Goal: Task Accomplishment & Management: Manage account settings

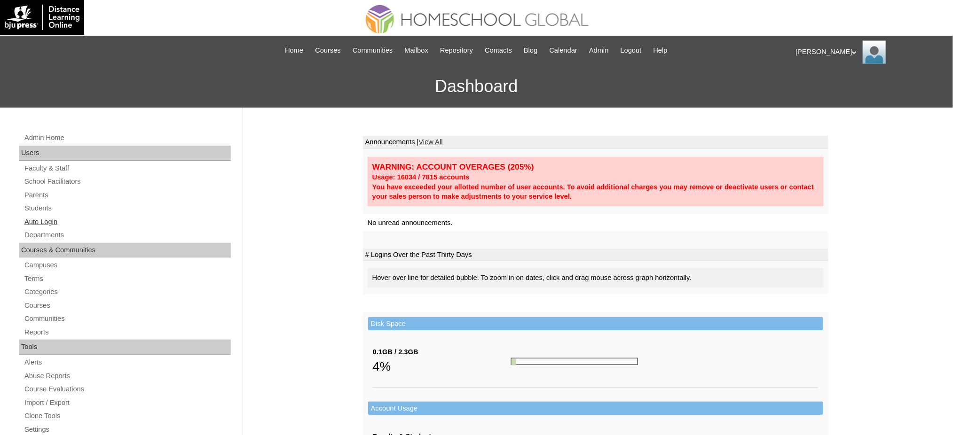
click at [34, 224] on link "Auto Login" at bounding box center [127, 222] width 207 height 12
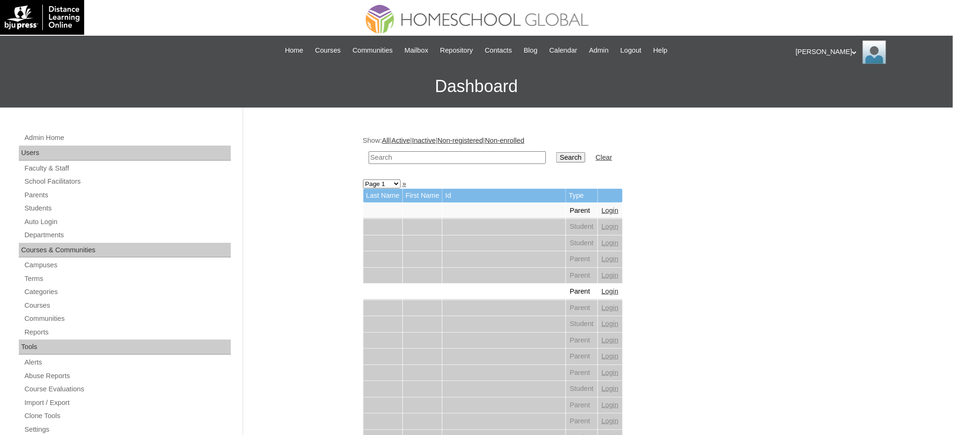
click at [411, 161] on input "text" at bounding box center [456, 157] width 177 height 13
type input "v"
paste input "Elisha Nicole"
type input "Elisha Nicole"
click at [556, 152] on input "Search" at bounding box center [570, 157] width 29 height 10
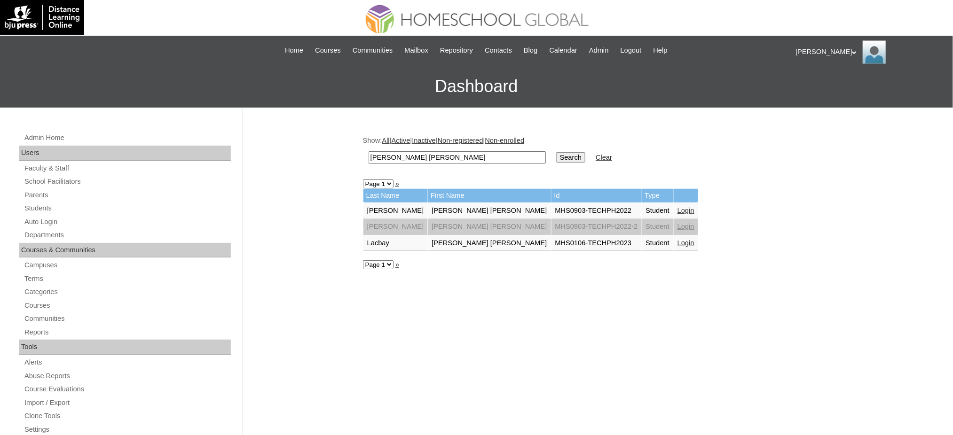
click at [677, 239] on link "Login" at bounding box center [685, 243] width 17 height 8
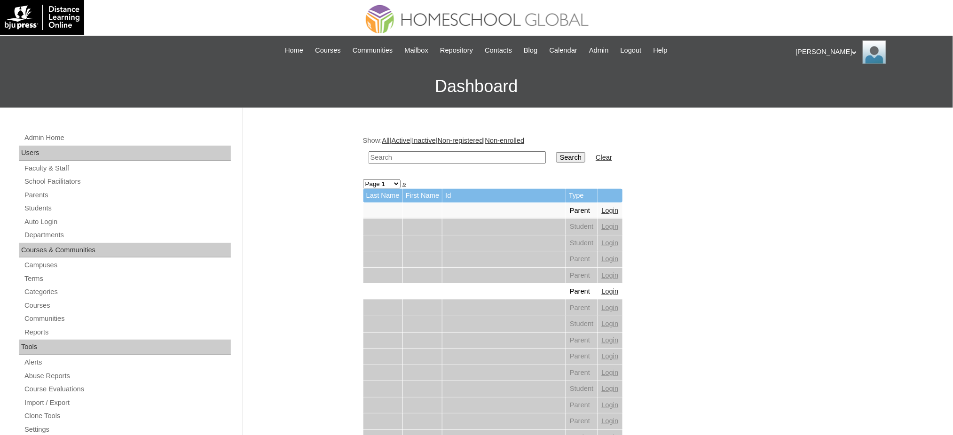
click at [33, 199] on link "Parents" at bounding box center [127, 195] width 207 height 12
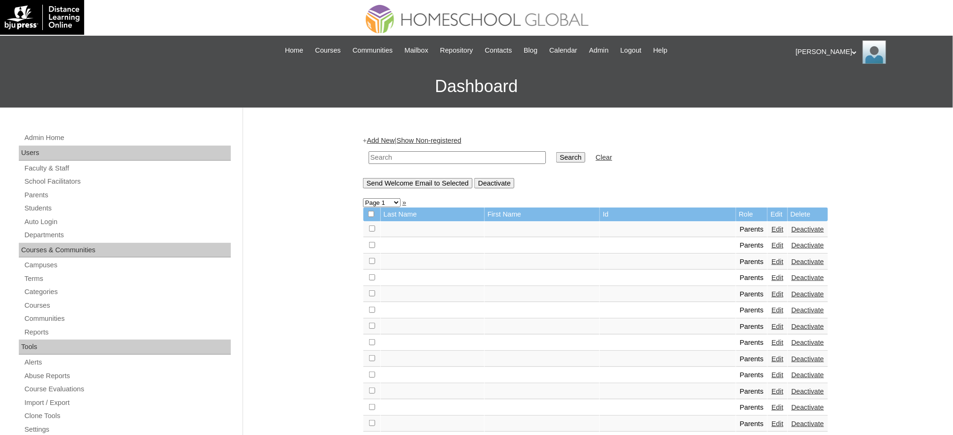
click at [416, 156] on input "text" at bounding box center [456, 157] width 177 height 13
paste input "MHP00144-TECHPH2023"
type input "MHP00144-TECHPH2023"
drag, startPoint x: 549, startPoint y: 156, endPoint x: 455, endPoint y: 72, distance: 125.5
click at [556, 156] on input "Search" at bounding box center [570, 157] width 29 height 10
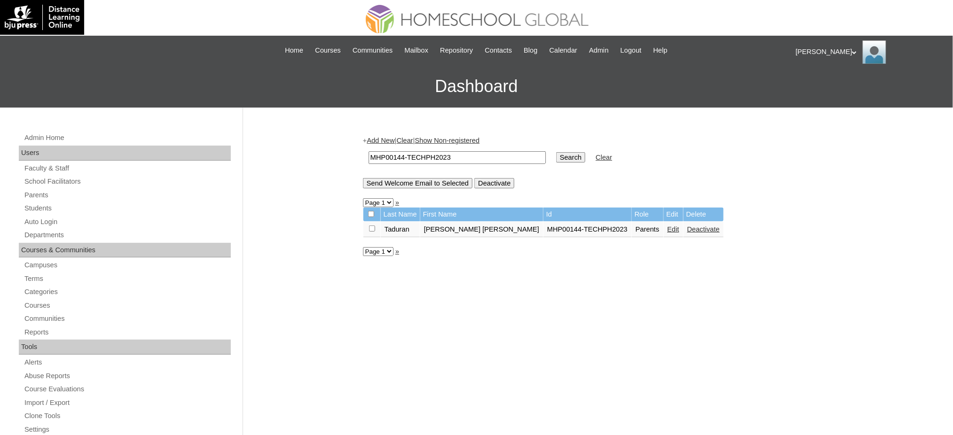
click at [664, 230] on td "Edit" at bounding box center [673, 230] width 19 height 16
click at [667, 227] on link "Edit" at bounding box center [673, 230] width 12 height 8
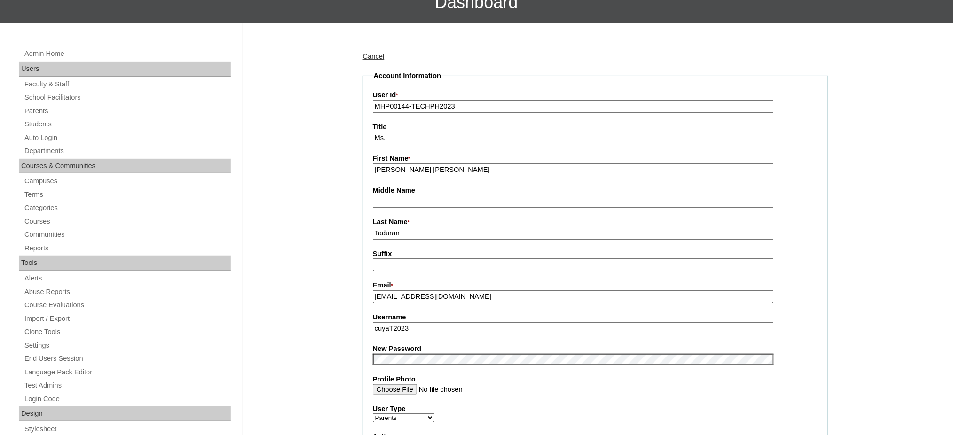
scroll to position [125, 0]
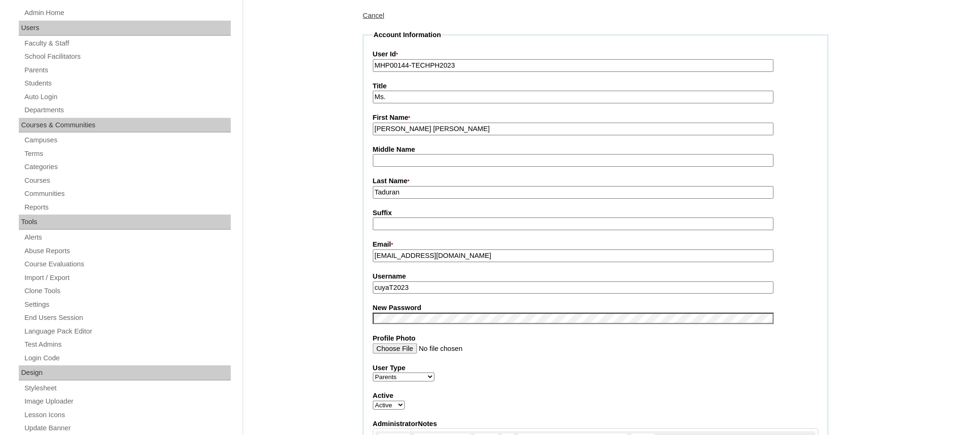
click at [418, 282] on input "cuyaT2023" at bounding box center [573, 288] width 401 height 13
click at [419, 251] on input "rowena_taduran@yahoo.com" at bounding box center [573, 256] width 401 height 13
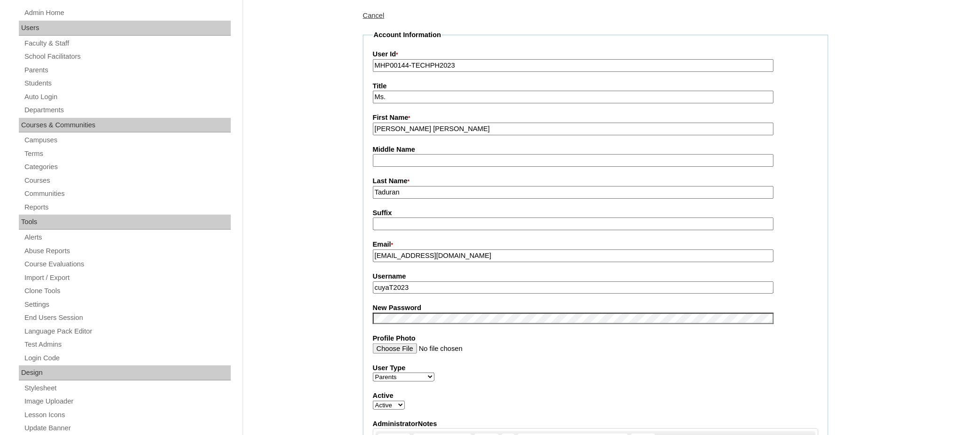
click at [419, 251] on input "rowena_taduran@yahoo.com" at bounding box center [573, 256] width 401 height 13
click at [447, 319] on fieldset "Account Information User Id * MHP00144-TECHPH2023 Title Ms. First Name * Rowena…" at bounding box center [595, 311] width 465 height 562
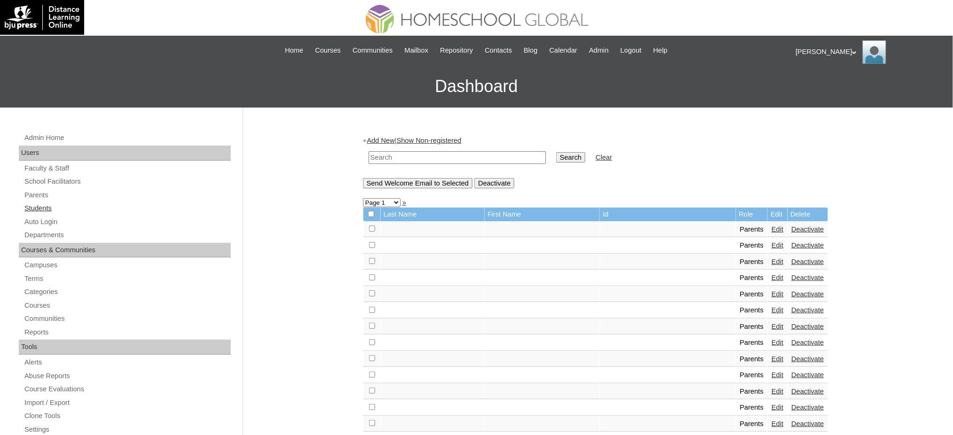
click at [33, 210] on link "Students" at bounding box center [127, 209] width 207 height 12
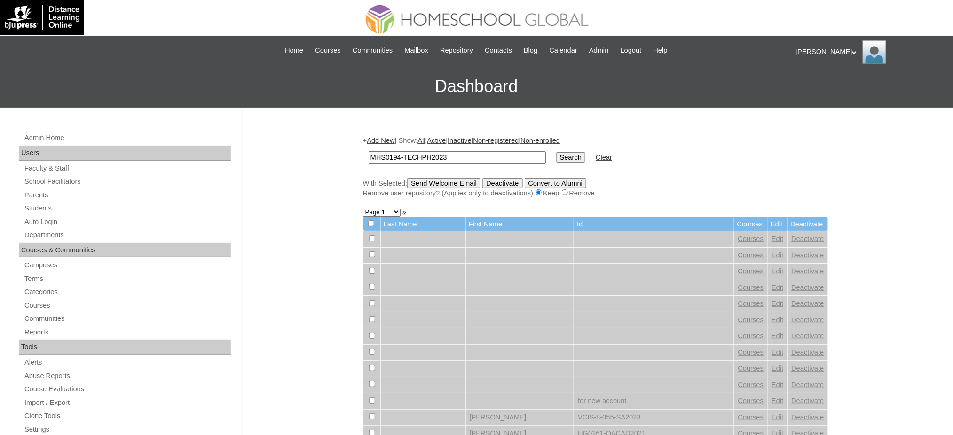
type input "MHS0194-TECHPH2023"
drag, startPoint x: 542, startPoint y: 155, endPoint x: 369, endPoint y: 23, distance: 217.9
click at [556, 155] on input "Search" at bounding box center [570, 157] width 29 height 10
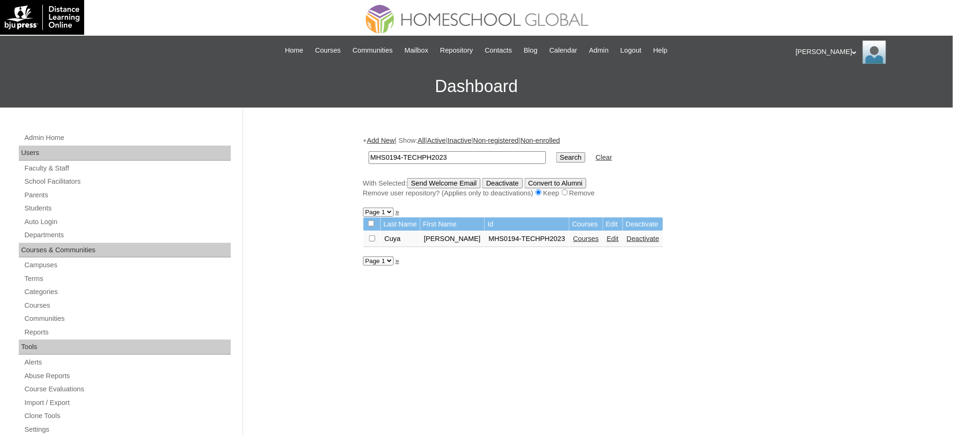
click at [607, 238] on link "Edit" at bounding box center [613, 239] width 12 height 8
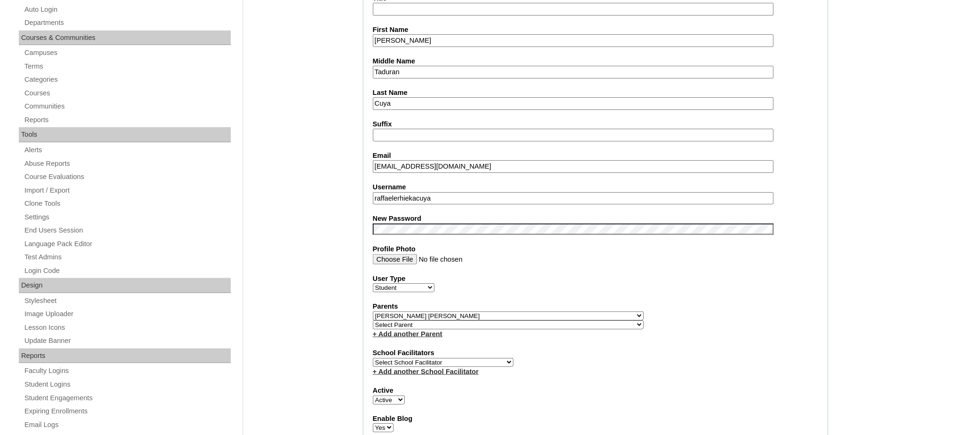
scroll to position [251, 0]
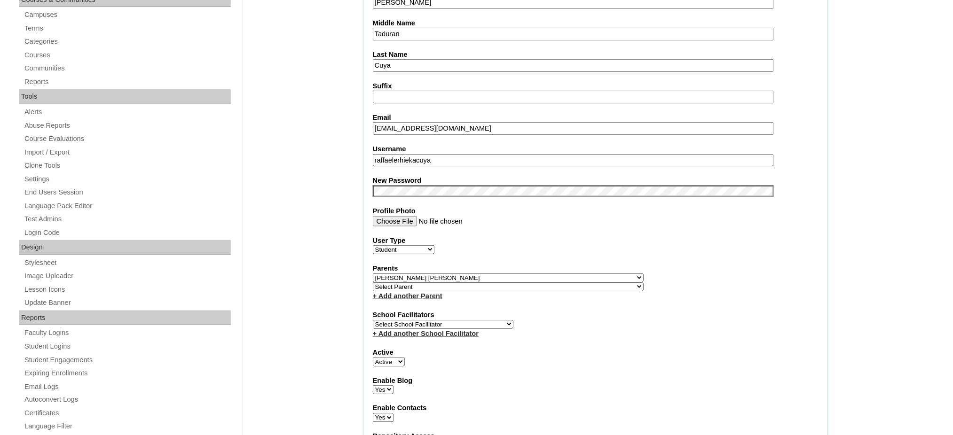
click at [424, 154] on input "raffaelerhiekacuya" at bounding box center [573, 160] width 401 height 13
click at [423, 154] on input "raffaelerhiekacuya" at bounding box center [573, 160] width 401 height 13
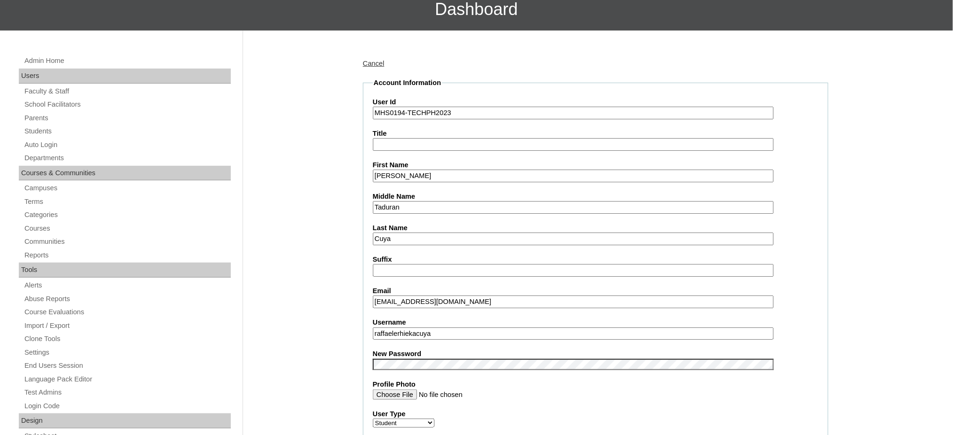
scroll to position [63, 0]
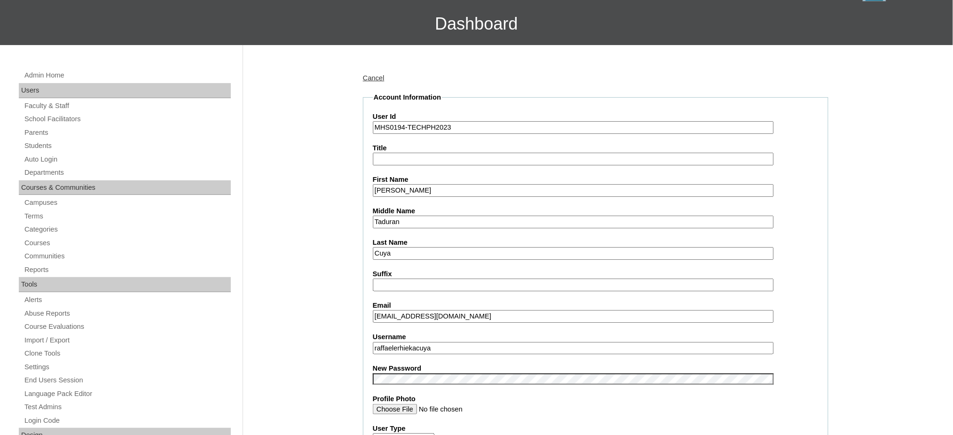
click at [463, 184] on input "Raffaele Rhieka" at bounding box center [573, 190] width 401 height 13
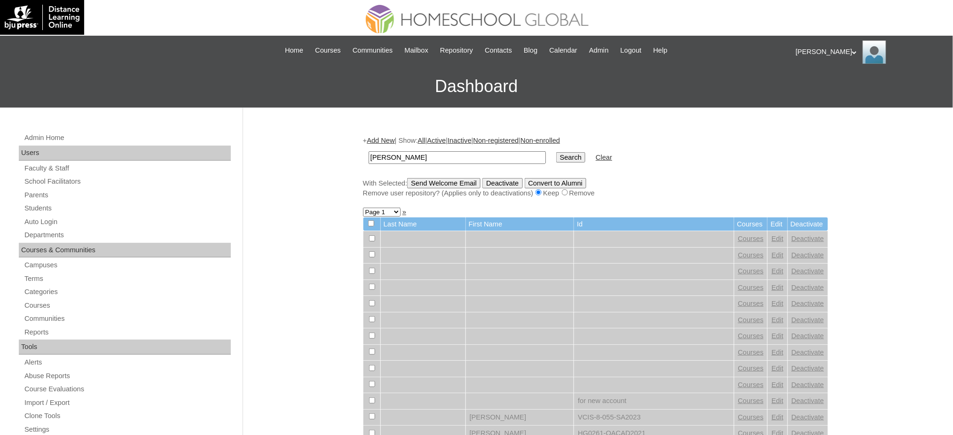
type input "[PERSON_NAME]"
click at [556, 155] on input "Search" at bounding box center [570, 157] width 29 height 10
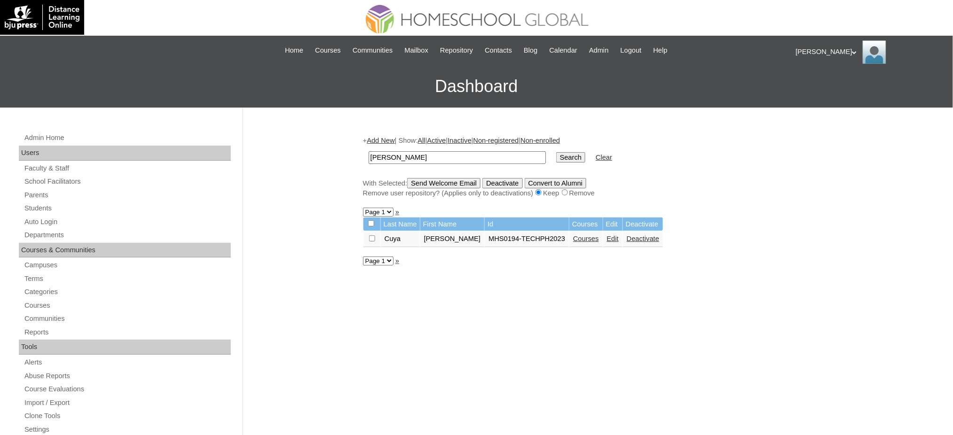
click at [574, 235] on link "Courses" at bounding box center [586, 239] width 26 height 8
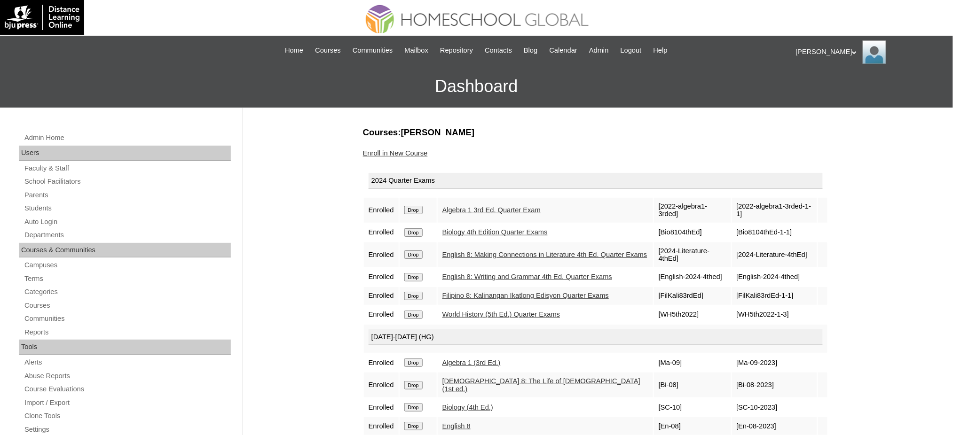
click at [411, 206] on input "Drop" at bounding box center [413, 210] width 18 height 8
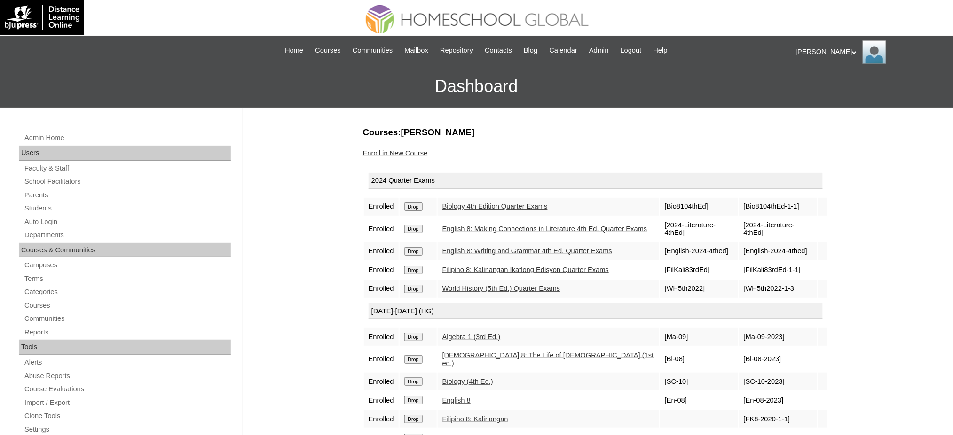
click at [411, 207] on input "Drop" at bounding box center [413, 207] width 18 height 8
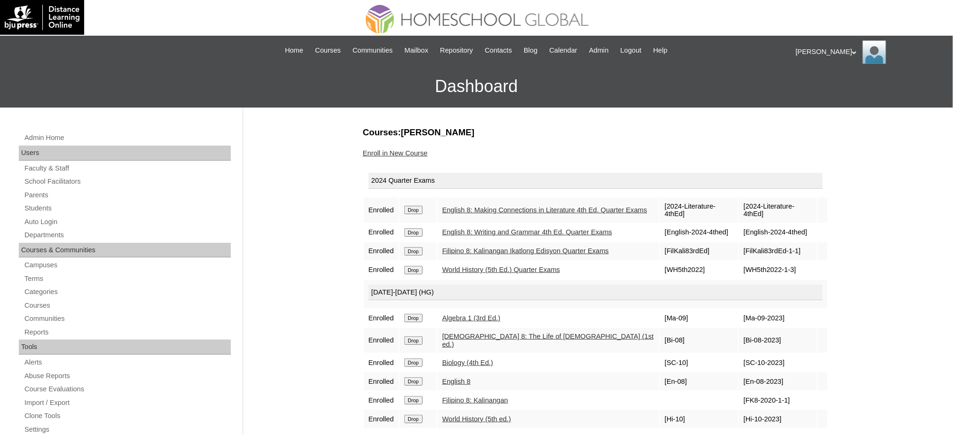
click at [416, 206] on input "Drop" at bounding box center [413, 210] width 18 height 8
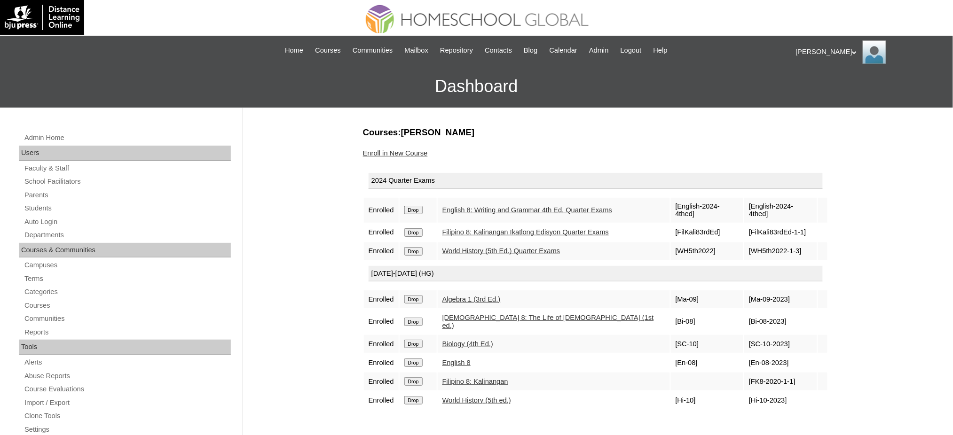
click at [417, 209] on td "Drop" at bounding box center [418, 210] width 37 height 25
click at [416, 206] on input "Drop" at bounding box center [413, 210] width 18 height 8
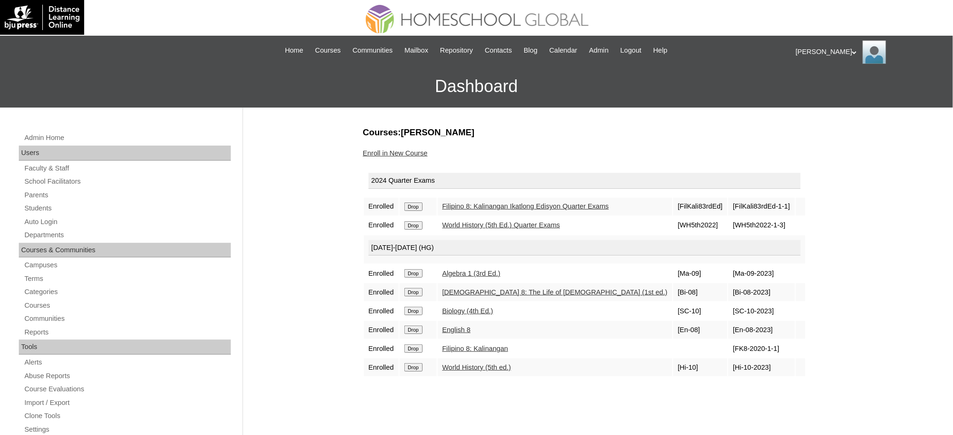
click at [410, 207] on input "Drop" at bounding box center [413, 207] width 18 height 8
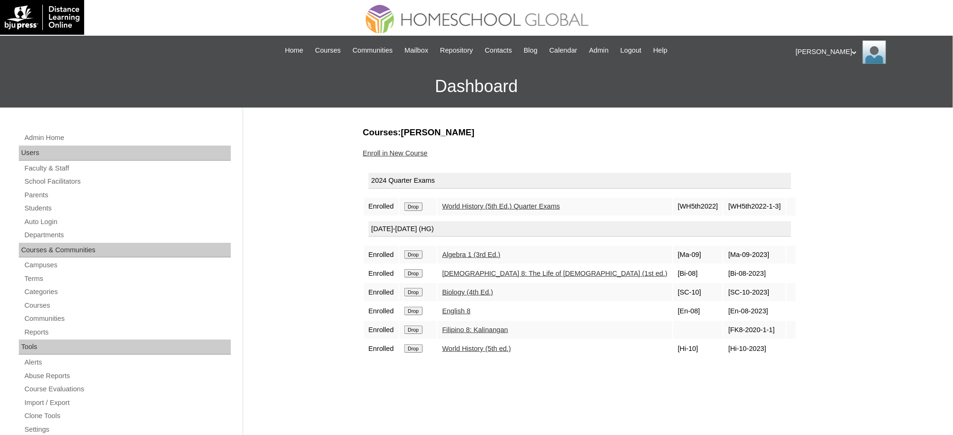
click at [417, 203] on input "Drop" at bounding box center [413, 207] width 18 height 8
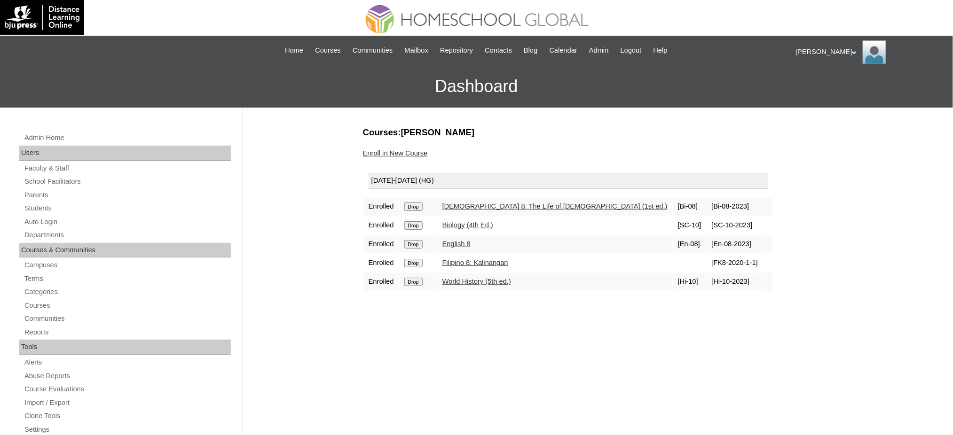
click at [419, 204] on input "Drop" at bounding box center [413, 207] width 18 height 8
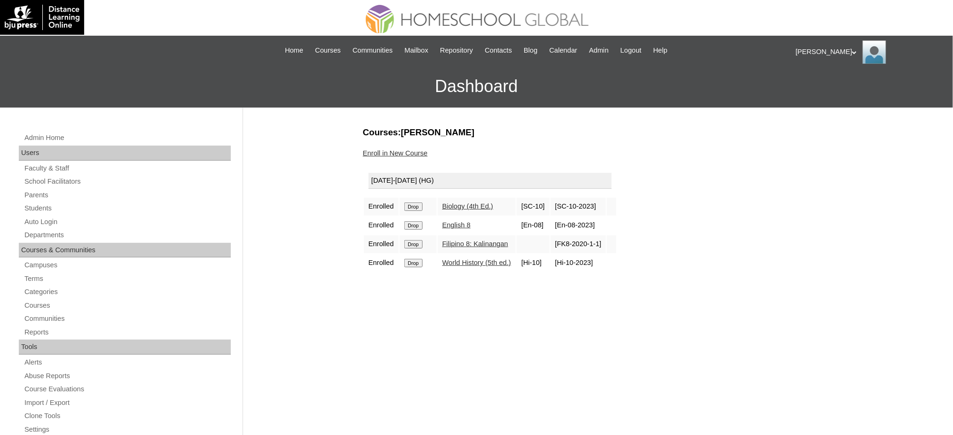
click at [421, 206] on input "Drop" at bounding box center [413, 207] width 18 height 8
click at [415, 204] on input "Drop" at bounding box center [413, 207] width 18 height 8
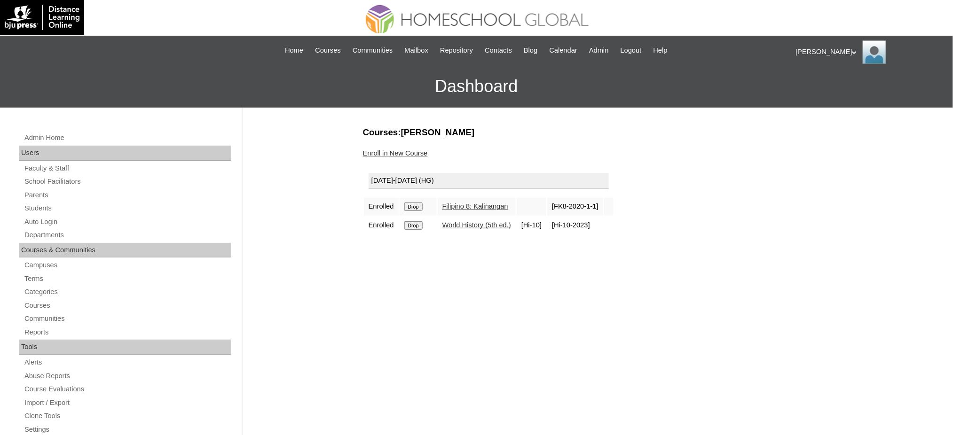
click at [413, 206] on input "Drop" at bounding box center [413, 207] width 18 height 8
click at [416, 208] on input "Drop" at bounding box center [413, 207] width 18 height 8
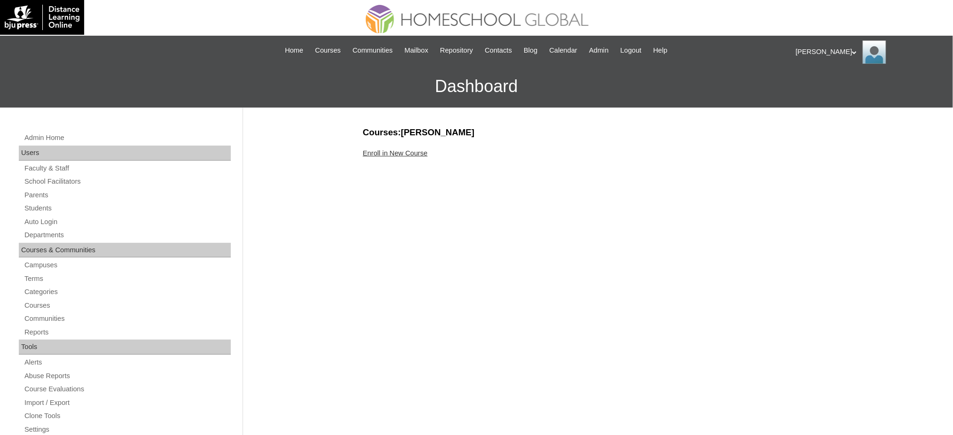
click at [411, 153] on link "Enroll in New Course" at bounding box center [395, 153] width 65 height 8
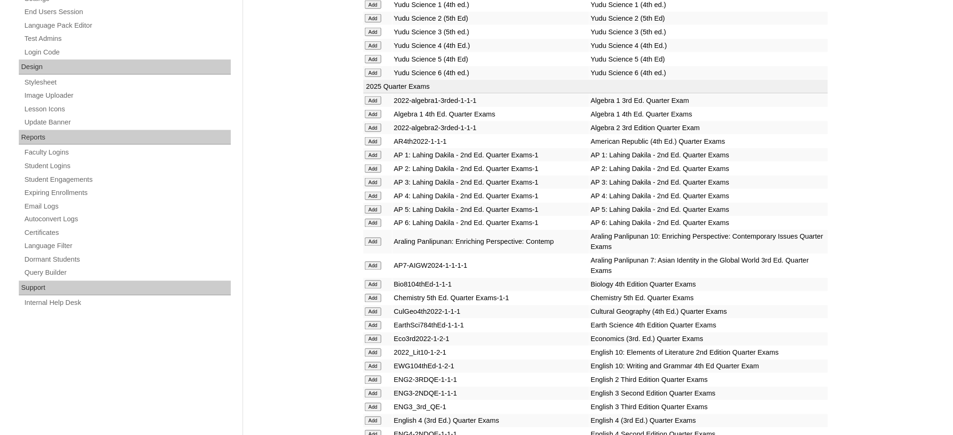
scroll to position [439, 0]
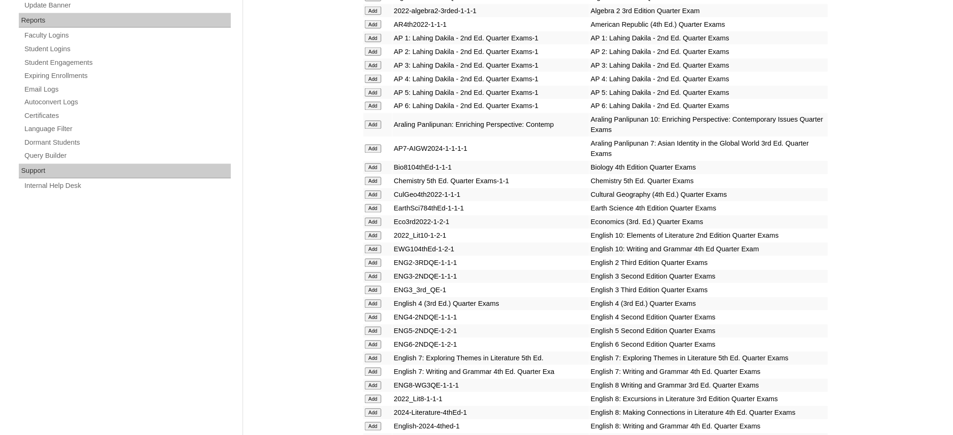
scroll to position [627, 0]
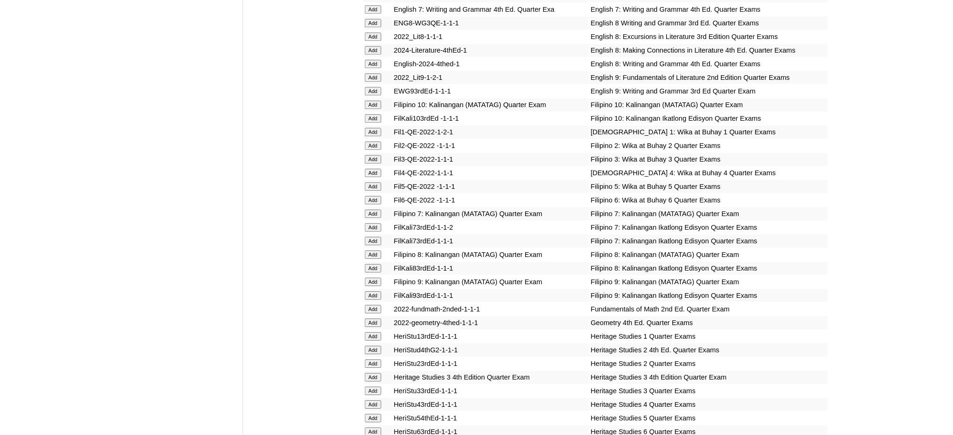
scroll to position [940, 0]
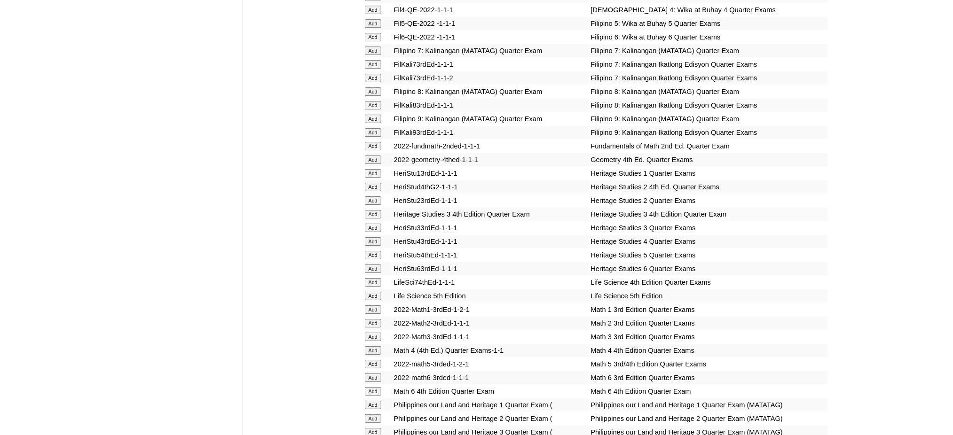
scroll to position [1128, 0]
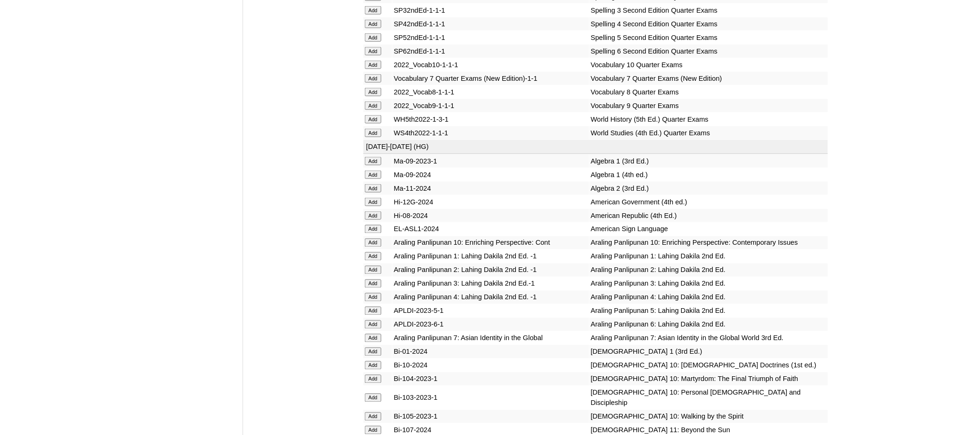
scroll to position [1755, 0]
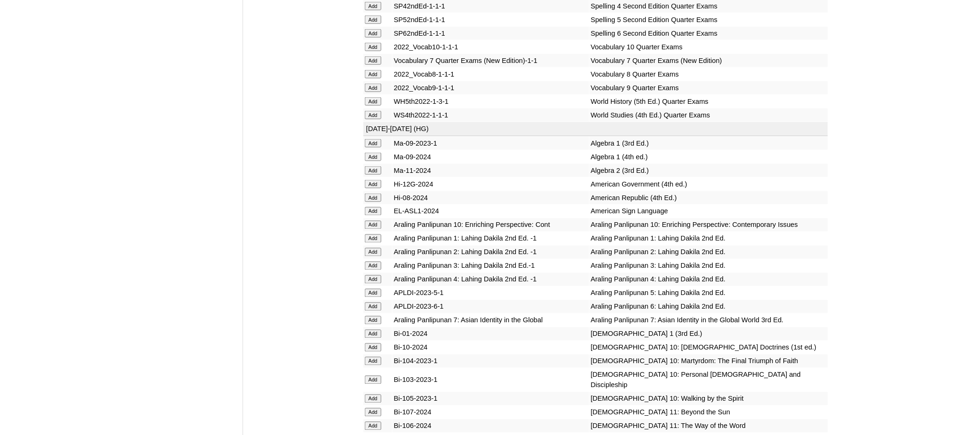
scroll to position [1755, 0]
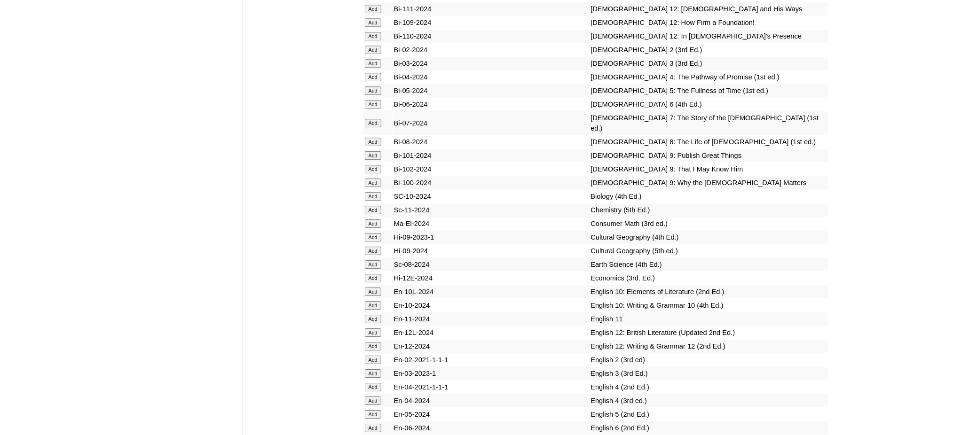
scroll to position [2193, 0]
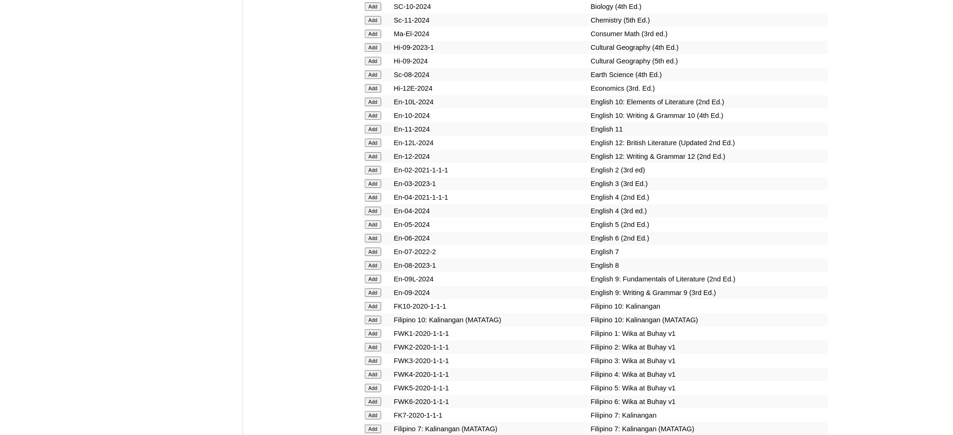
scroll to position [2381, 0]
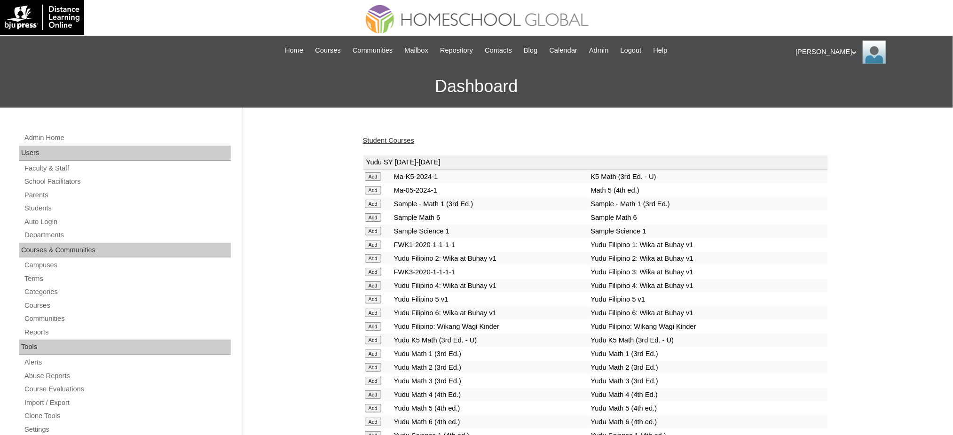
click at [402, 137] on link "Student Courses" at bounding box center [388, 141] width 51 height 8
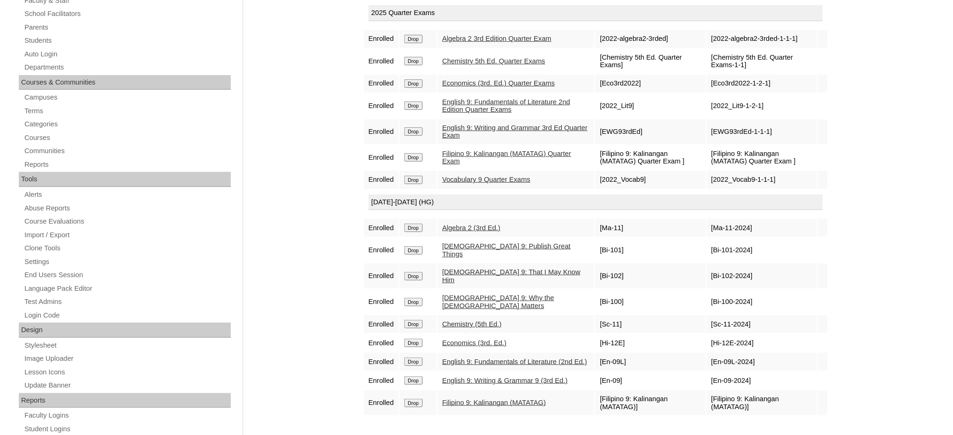
scroll to position [125, 0]
